Goal: Information Seeking & Learning: Learn about a topic

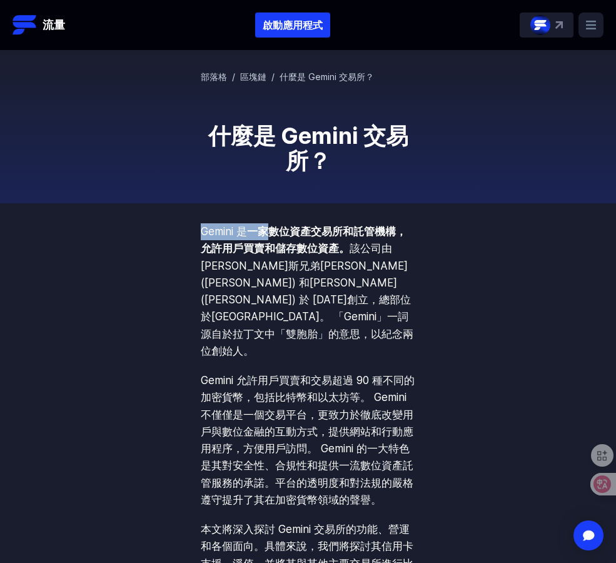
drag, startPoint x: 201, startPoint y: 230, endPoint x: 272, endPoint y: 232, distance: 70.7
click at [272, 232] on p "Gemini 是 一家數位資產交易所和託管機構，允許用戶買賣和儲存數位資產。 該公司由[PERSON_NAME]斯兄弟[PERSON_NAME] ([PERS…" at bounding box center [308, 291] width 215 height 136
click at [303, 270] on font "該公司由[PERSON_NAME]斯兄弟[PERSON_NAME] ([PERSON_NAME]) 和[PERSON_NAME] ([PERSON_NAME]…" at bounding box center [307, 299] width 213 height 115
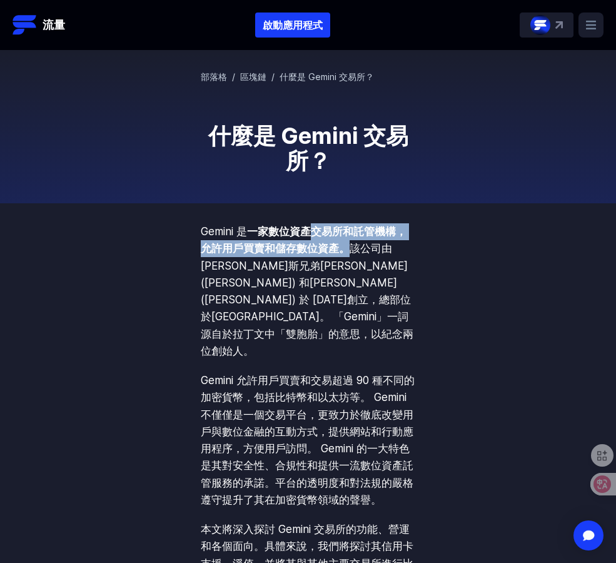
copy font "交易所和託管機構，允許用戶買賣和儲存數位資產。"
drag, startPoint x: 313, startPoint y: 232, endPoint x: 349, endPoint y: 247, distance: 38.7
click at [349, 247] on font "一家數位資產交易所和託管機構，允許用戶買賣和儲存數位資產。" at bounding box center [304, 239] width 206 height 29
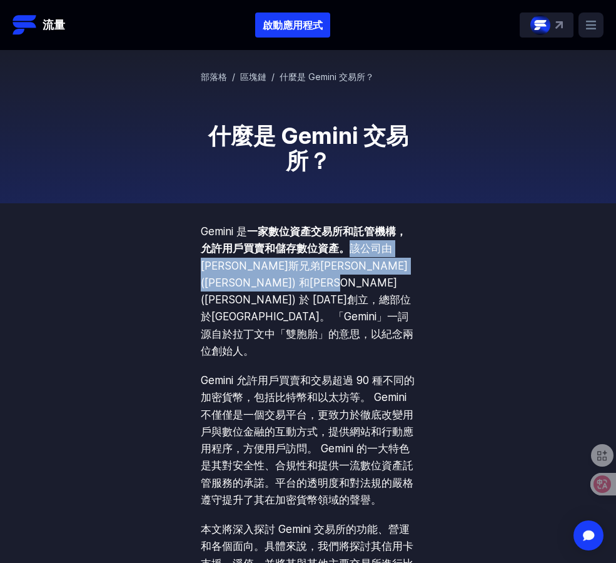
copy font "該公司由[PERSON_NAME]斯兄弟[PERSON_NAME] ([PERSON_NAME]) 和[PERSON_NAME] ([PERSON_NAME]…"
drag, startPoint x: 351, startPoint y: 250, endPoint x: 385, endPoint y: 282, distance: 46.4
click at [385, 282] on p "Gemini 是 一家數位資產交易所和託管機構，允許用戶買賣和儲存數位資產。 該公司由[PERSON_NAME]斯兄弟[PERSON_NAME] ([PERS…" at bounding box center [308, 291] width 215 height 136
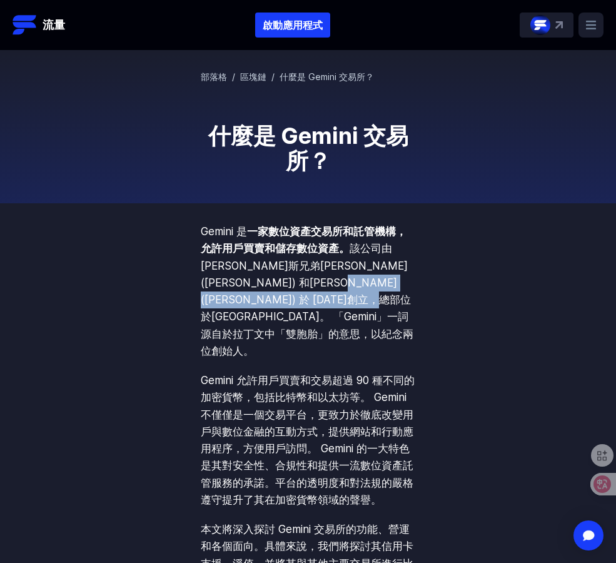
copy font "「Gemini」一詞源自於拉丁文中「雙胞胎」的意思，以紀念兩位創始人。"
drag, startPoint x: 200, startPoint y: 300, endPoint x: 370, endPoint y: 313, distance: 170.6
click at [370, 313] on p "Gemini 是 一家數位資產交易所和託管機構，允許用戶買賣和儲存數位資產。 該公司由[PERSON_NAME]斯兄弟[PERSON_NAME] ([PERS…" at bounding box center [308, 291] width 215 height 136
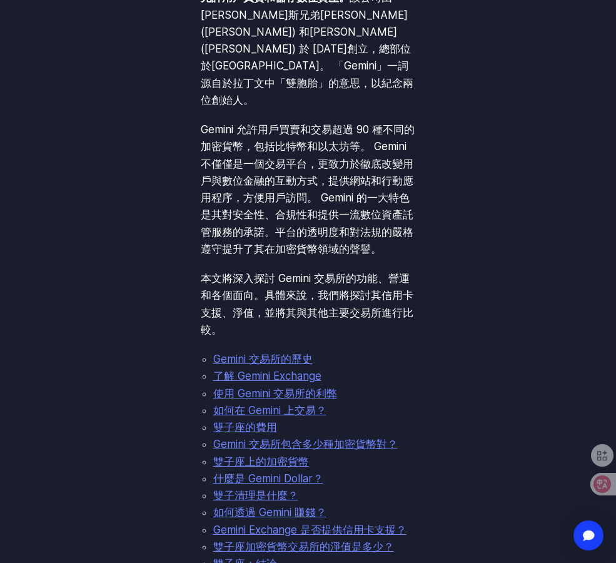
scroll to position [250, 0]
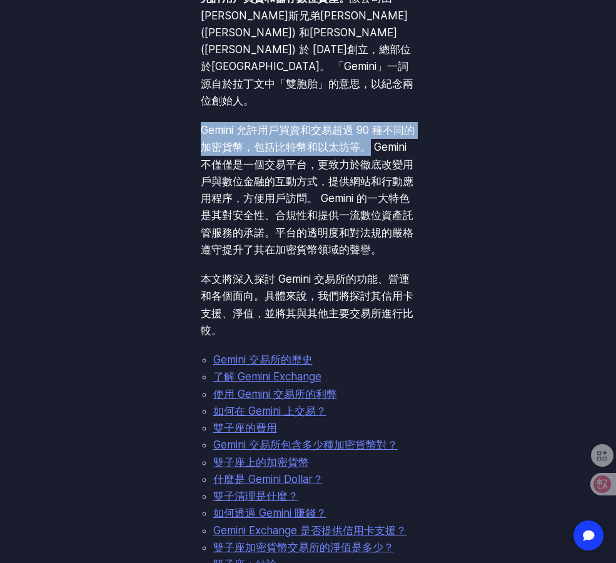
copy font "Gemini 允許用戶買賣和交易超過 90 種不同的加密貨幣，包括比特幣和以太坊等。"
drag, startPoint x: 198, startPoint y: 96, endPoint x: 388, endPoint y: 111, distance: 191.3
click at [388, 122] on p "Gemini 允許用戶買賣和交易超過 90 種不同的加密貨幣，包括比特幣和以太坊等。 Gemini 不僅僅是一個交易平台，更致力於徹底改變用戶與數位金融的互動…" at bounding box center [308, 190] width 215 height 136
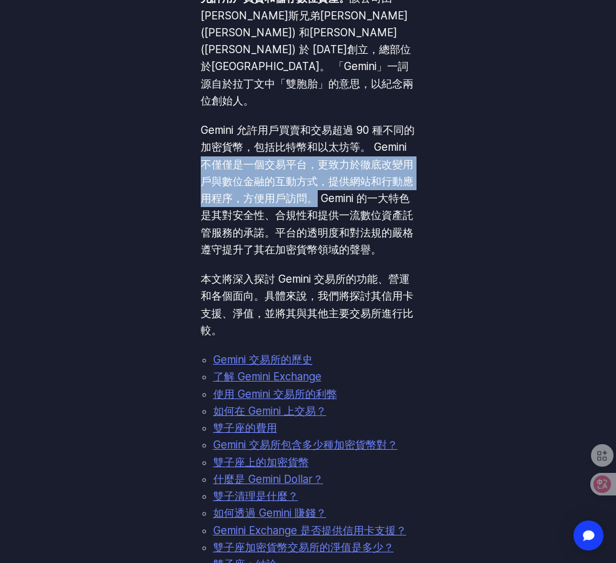
drag, startPoint x: 239, startPoint y: 131, endPoint x: 361, endPoint y: 166, distance: 126.9
click at [361, 166] on font "Gemini 允許用戶買賣和交易超過 90 種不同的加密貨幣，包括比特幣和以太坊等。 Gemini 不僅僅是一個交易平台，更致力於徹底改變用戶與數位金融的互動…" at bounding box center [308, 190] width 214 height 132
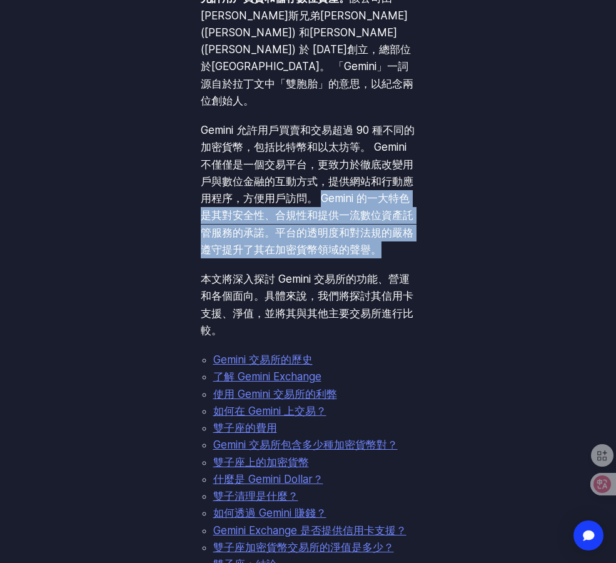
copy font "Gemini 的一大特色是其對安全性、合規性和提供一流數位資產託管服務的承諾。平台的透明度和對法規的嚴格遵守提升了其在加密貨幣領域的聲譽。"
drag, startPoint x: 365, startPoint y: 164, endPoint x: 316, endPoint y: 229, distance: 80.9
click at [316, 229] on p "Gemini 允許用戶買賣和交易超過 90 種不同的加密貨幣，包括比特幣和以太坊等。 Gemini 不僅僅是一個交易平台，更致力於徹底改變用戶與數位金融的互動…" at bounding box center [308, 190] width 215 height 136
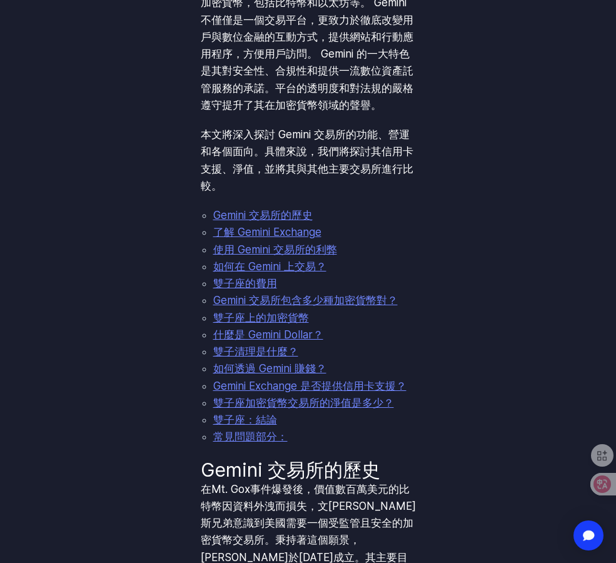
scroll to position [625, 0]
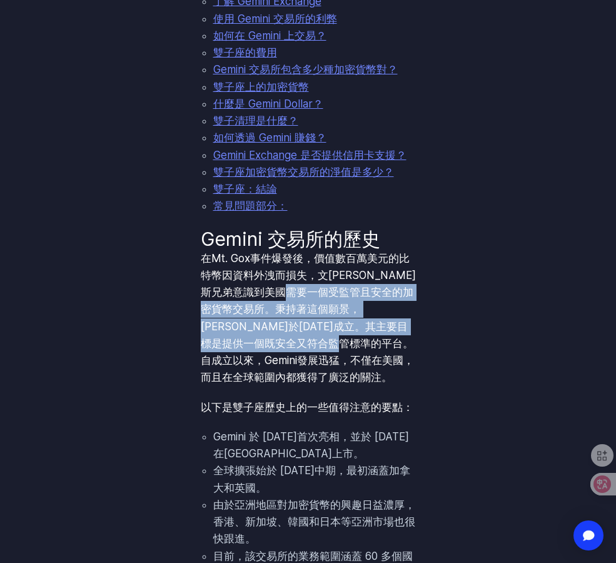
drag, startPoint x: 342, startPoint y: 273, endPoint x: 360, endPoint y: 331, distance: 61.5
click at [360, 331] on font "在Mt. Gox事件爆發後，價值數百萬美元的比特幣因資料外洩而損失，文[PERSON_NAME]斯兄弟意識到美國需要一個受監管且安全的加密貨幣交易所。秉持著這…" at bounding box center [308, 318] width 215 height 132
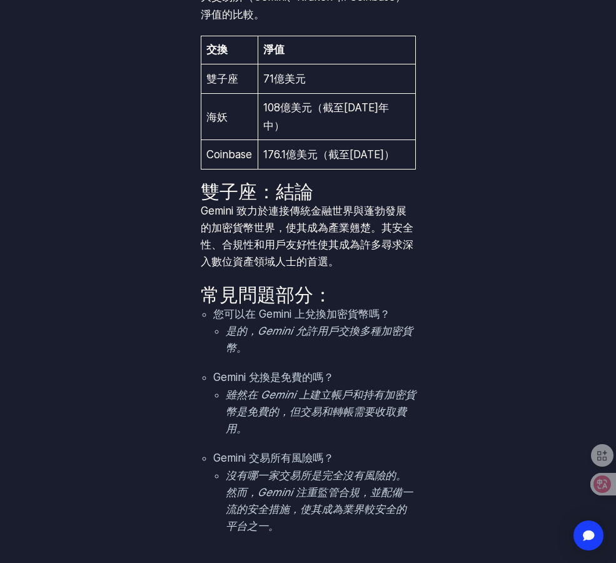
scroll to position [5315, 0]
